Goal: Navigation & Orientation: Find specific page/section

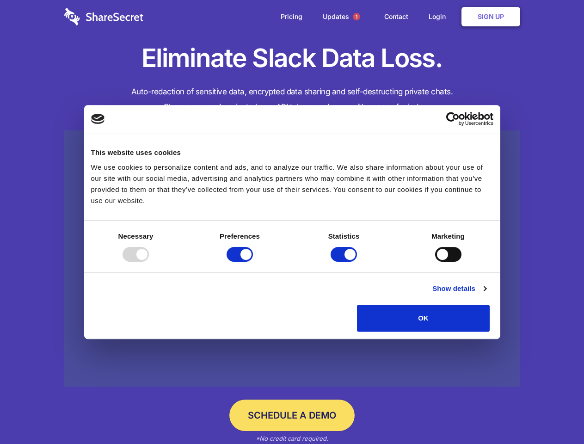
click at [149, 262] on div at bounding box center [135, 254] width 26 height 15
click at [253, 262] on input "Preferences" at bounding box center [239, 254] width 26 height 15
checkbox input "false"
click at [345, 262] on input "Statistics" at bounding box center [343, 254] width 26 height 15
checkbox input "false"
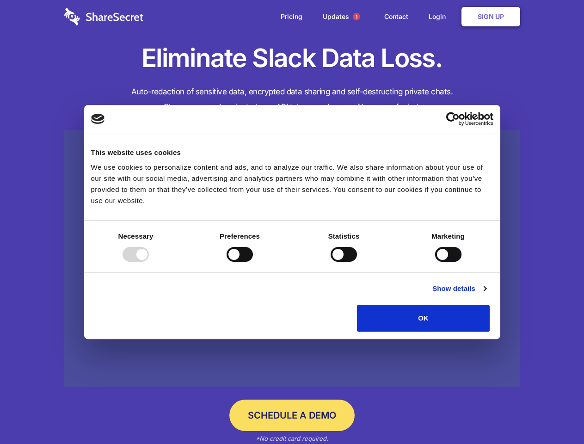
click at [435, 262] on input "Marketing" at bounding box center [448, 254] width 26 height 15
checkbox input "true"
click at [486, 294] on link "Show details" at bounding box center [459, 288] width 54 height 11
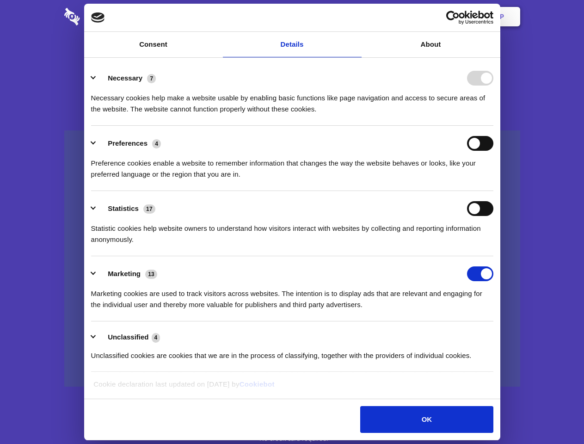
click at [493, 126] on li "Necessary 7 Necessary cookies help make a website usable by enabling basic func…" at bounding box center [292, 93] width 402 height 65
click at [356, 17] on span "1" at bounding box center [356, 16] width 7 height 7
